Goal: Information Seeking & Learning: Learn about a topic

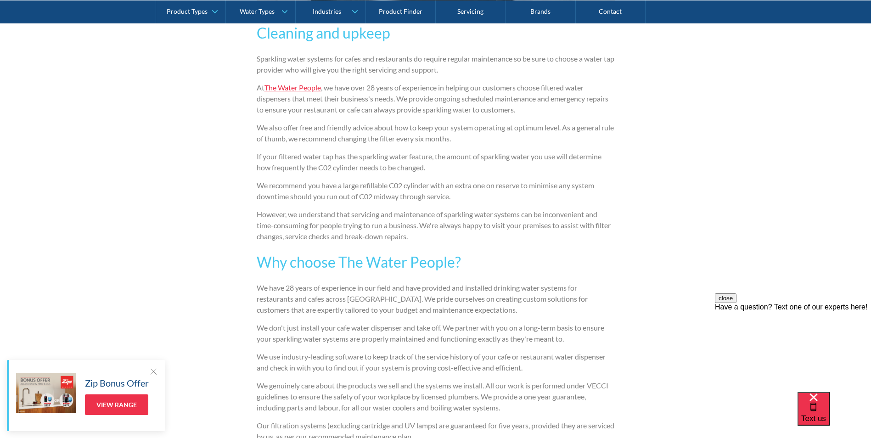
scroll to position [1516, 0]
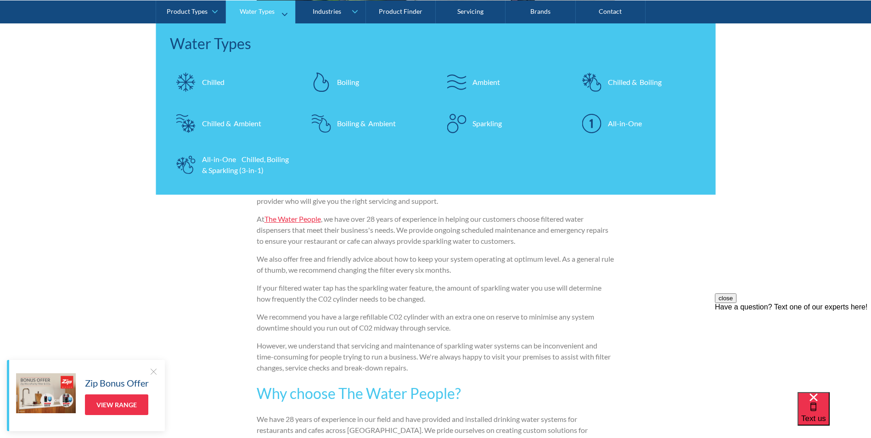
click at [223, 169] on div "All-in-One Chilled, Boiling & Sparkling (3-in-1)" at bounding box center [247, 164] width 90 height 22
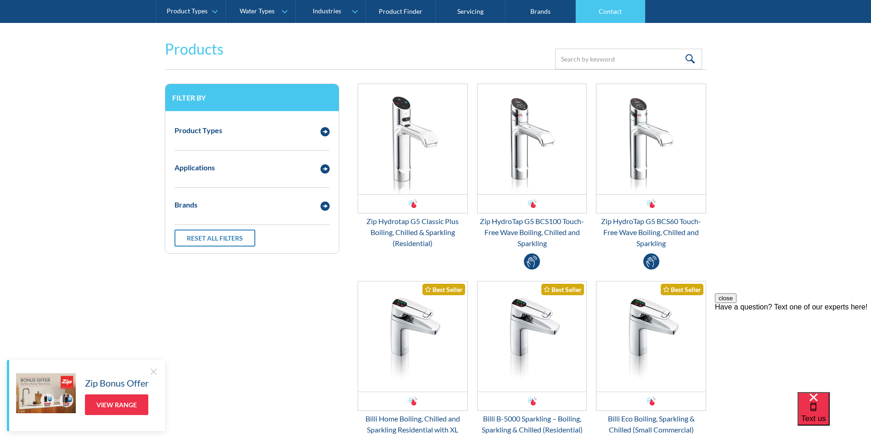
scroll to position [92, 0]
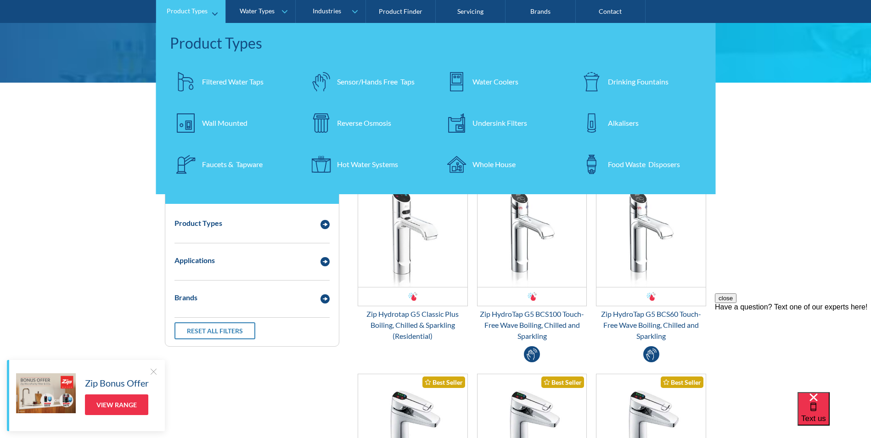
click at [497, 79] on div "Water Coolers" at bounding box center [496, 81] width 46 height 11
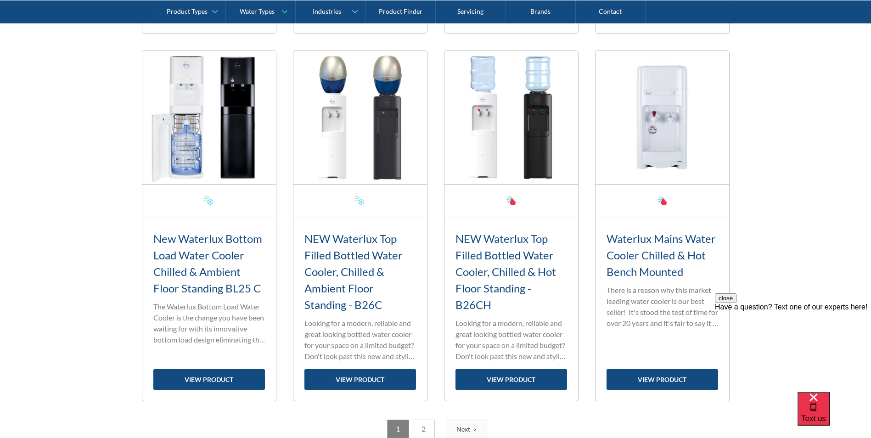
scroll to position [1424, 0]
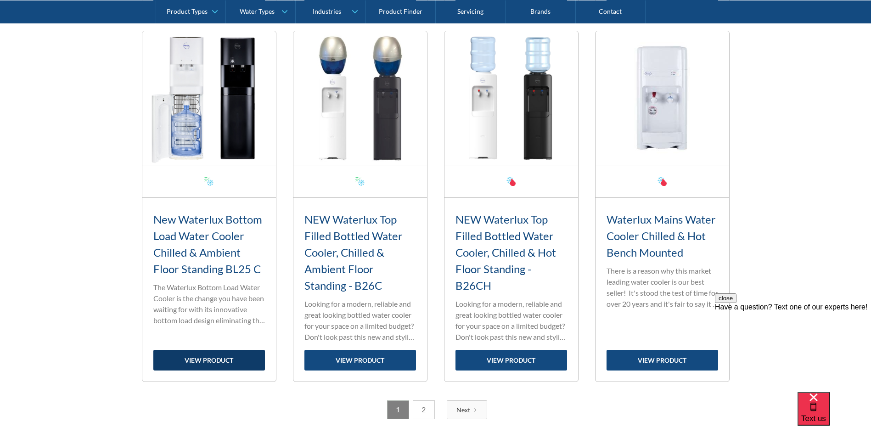
click at [220, 367] on link "view product" at bounding box center [209, 360] width 112 height 21
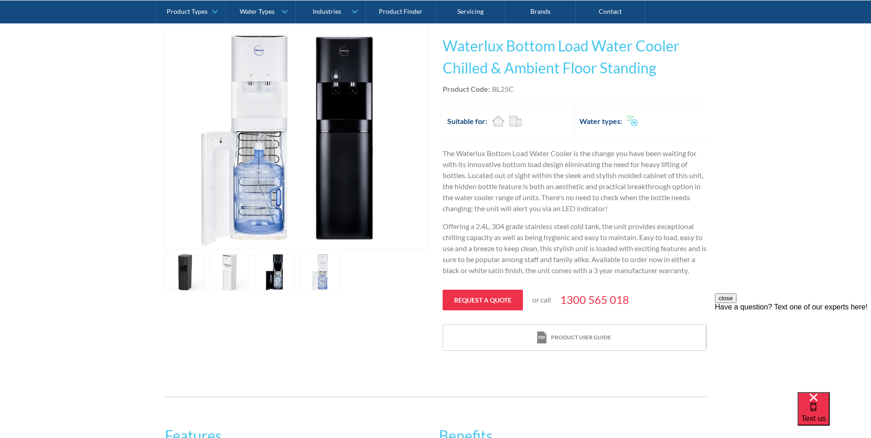
scroll to position [184, 0]
